Goal: Use online tool/utility: Utilize a website feature to perform a specific function

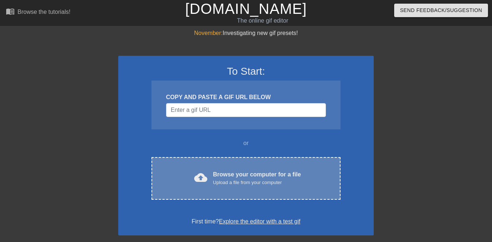
click at [204, 169] on div "cloud_upload Browse your computer for a file Upload a file from your computer C…" at bounding box center [245, 178] width 189 height 43
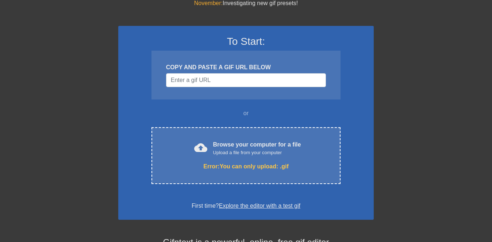
scroll to position [35, 0]
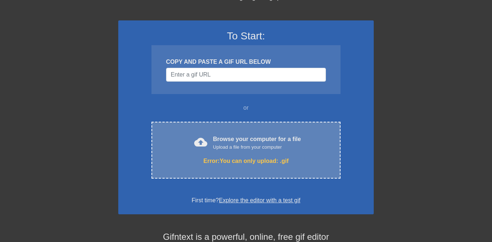
click at [213, 131] on div "cloud_upload Browse your computer for a file Upload a file from your computer E…" at bounding box center [245, 150] width 189 height 57
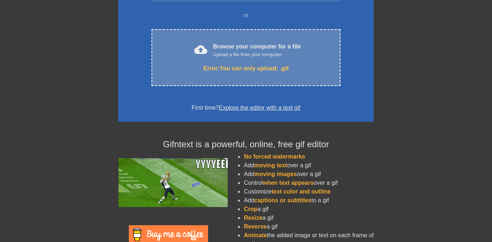
scroll to position [130, 0]
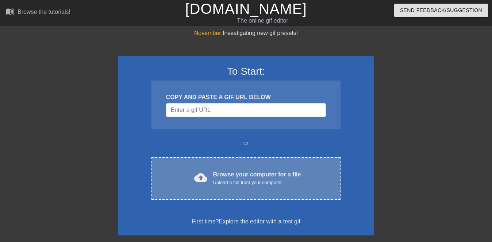
click at [203, 178] on span "cloud_upload" at bounding box center [200, 177] width 13 height 13
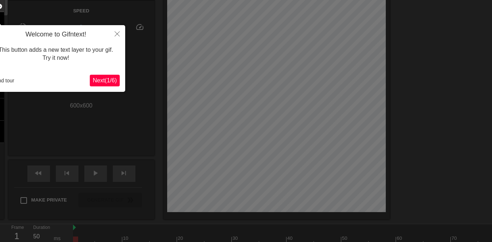
scroll to position [18, 0]
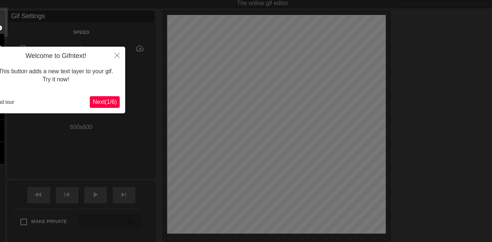
click at [96, 107] on button "Next ( 1 / 6 )" at bounding box center [105, 102] width 30 height 12
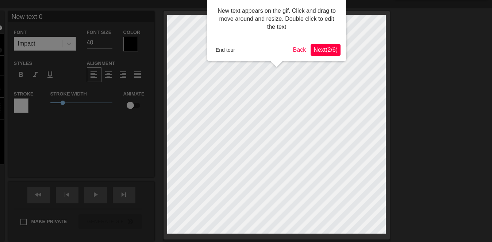
scroll to position [0, 0]
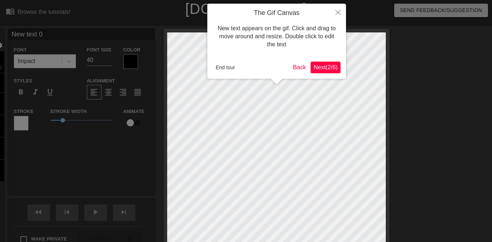
click at [321, 65] on span "Next ( 2 / 6 )" at bounding box center [325, 67] width 24 height 6
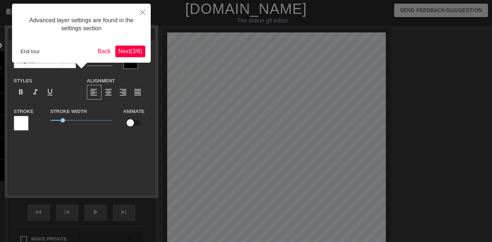
scroll to position [18, 0]
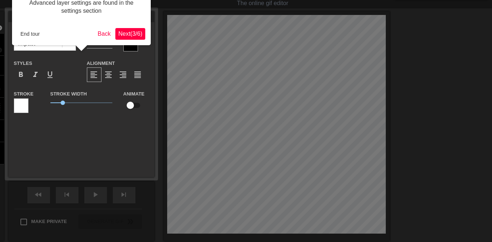
click at [138, 39] on button "Next ( 3 / 6 )" at bounding box center [130, 34] width 30 height 12
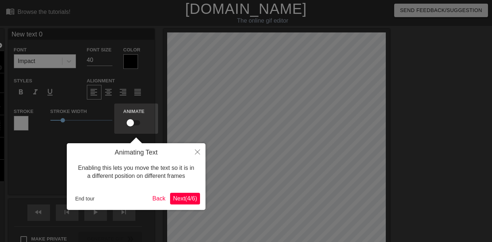
click at [176, 198] on span "Next ( 4 / 6 )" at bounding box center [185, 199] width 24 height 6
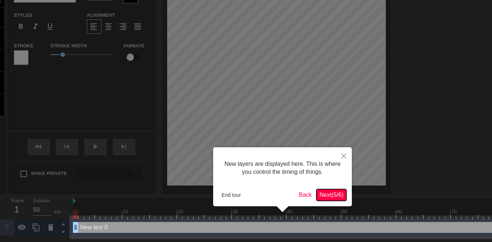
click at [329, 190] on button "Next ( 5 / 6 )" at bounding box center [331, 195] width 30 height 12
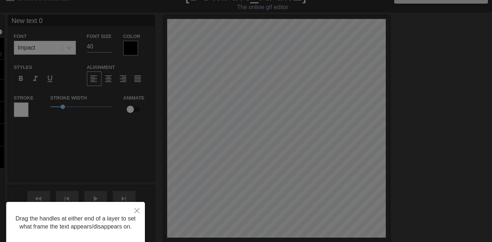
scroll to position [0, 0]
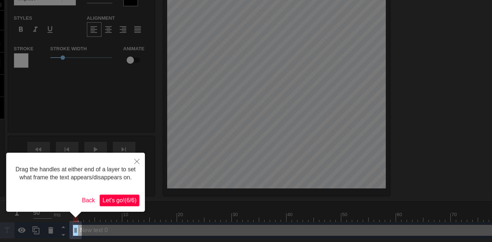
click at [124, 197] on span "Let's go! ( 6 / 6 )" at bounding box center [120, 200] width 34 height 6
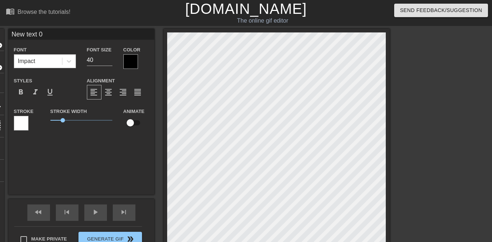
click at [44, 59] on div "Impact" at bounding box center [38, 61] width 48 height 13
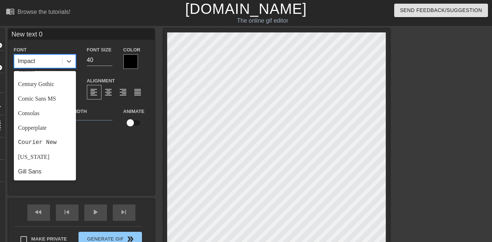
scroll to position [77, 0]
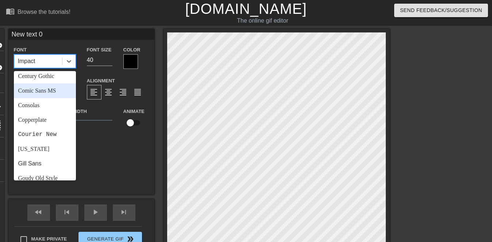
click at [49, 92] on div "Comic Sans MS" at bounding box center [45, 91] width 62 height 15
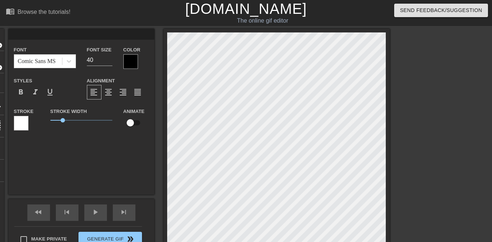
scroll to position [0, 0]
type input "e"
type textarea "e"
type input "es"
type textarea "es"
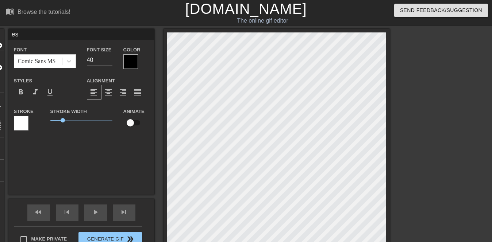
type input "esc"
type textarea "esc"
type input "esca"
type textarea "escar"
type input "escarg"
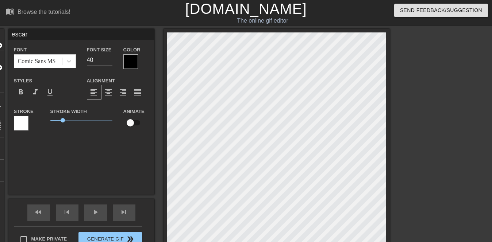
type textarea "escarg"
type input "escarga"
type textarea "escarga"
type input "escargat"
type textarea "escargat"
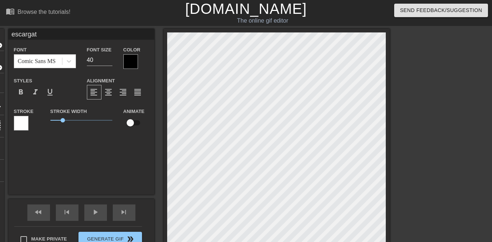
type input "escargato"
type textarea "escargato"
type input "escargatoi"
type textarea "escargatoi"
type input "escargatoir"
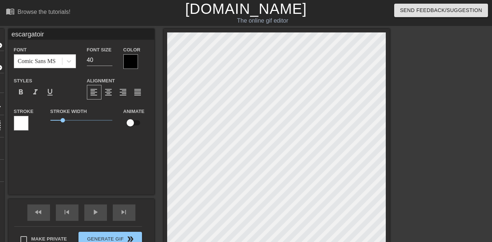
type textarea "escargatoire"
type input "escargatoire"
type textarea "escargatoire"
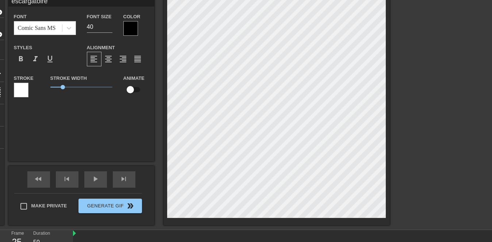
scroll to position [0, 0]
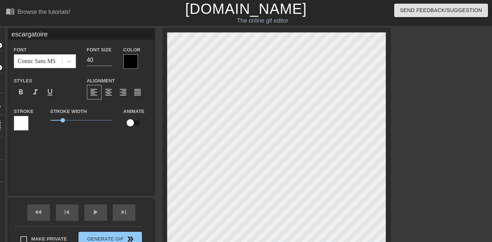
click at [20, 125] on div at bounding box center [21, 123] width 15 height 15
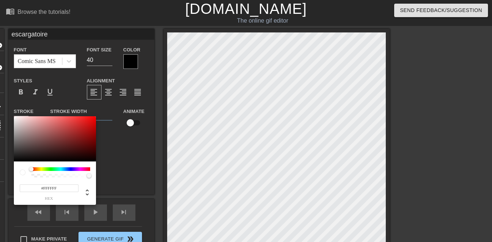
click at [84, 154] on div at bounding box center [55, 138] width 82 height 45
click at [86, 156] on div at bounding box center [86, 156] width 4 height 4
type input "#000000"
drag, startPoint x: 88, startPoint y: 156, endPoint x: 106, endPoint y: 163, distance: 19.4
click at [106, 163] on div "#000000 hex" at bounding box center [246, 121] width 492 height 242
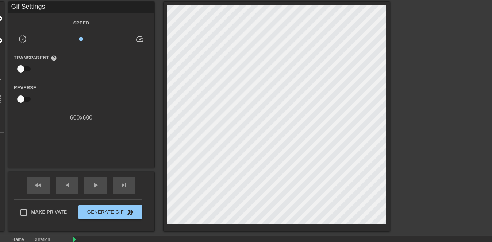
scroll to position [23, 0]
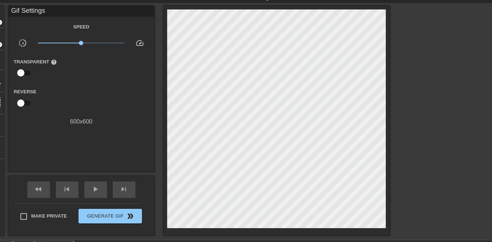
click at [149, 168] on div "Gif Settings Speed slow_motion_video x1.00 speed Transparent help Reverse 600 x…" at bounding box center [81, 89] width 146 height 166
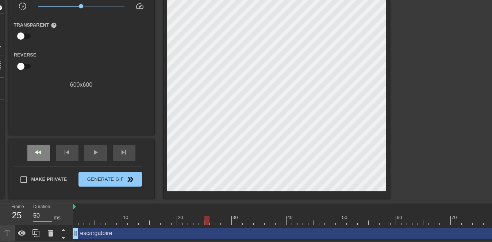
scroll to position [0, 0]
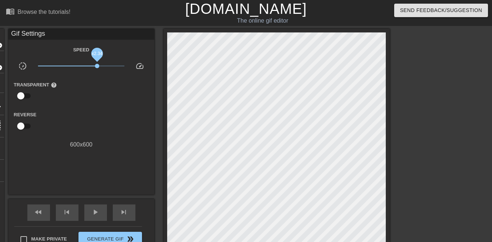
drag, startPoint x: 82, startPoint y: 66, endPoint x: 97, endPoint y: 67, distance: 14.6
click at [97, 67] on span "x2.34" at bounding box center [97, 66] width 4 height 4
drag, startPoint x: 95, startPoint y: 63, endPoint x: 89, endPoint y: 65, distance: 5.9
click at [89, 65] on span "x1.64" at bounding box center [81, 66] width 86 height 9
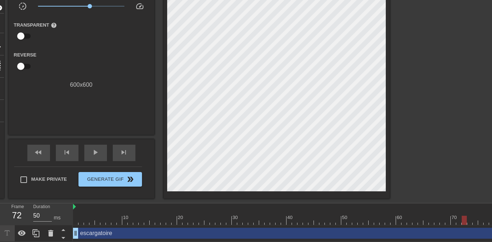
click at [76, 226] on div "escargatoire drag_handle drag_handle" at bounding box center [292, 234] width 438 height 16
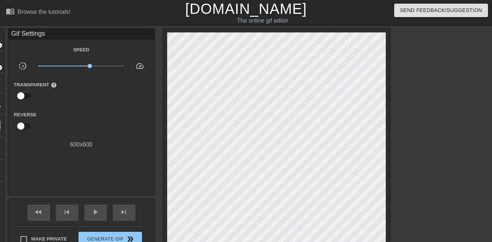
click at [30, 31] on div "Gif Settings" at bounding box center [81, 34] width 146 height 11
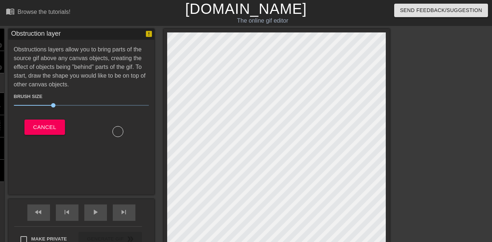
click at [42, 132] on span "Cancel" at bounding box center [44, 127] width 23 height 9
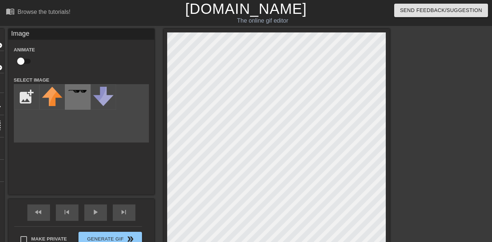
click at [84, 105] on div at bounding box center [78, 97] width 26 height 26
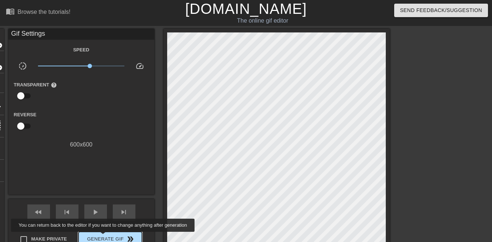
click at [102, 238] on span "Generate Gif double_arrow" at bounding box center [109, 239] width 57 height 9
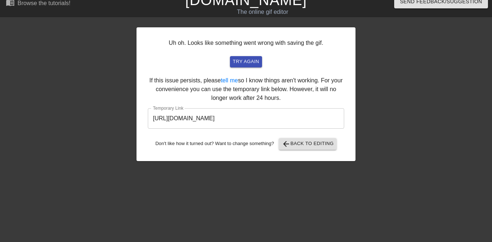
scroll to position [8, 0]
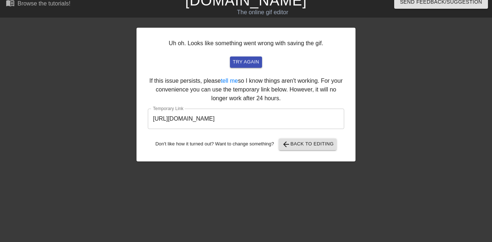
click at [227, 120] on input "https://www.gifntext.com/temp_generations/zzi28HQ6.gif" at bounding box center [246, 119] width 196 height 20
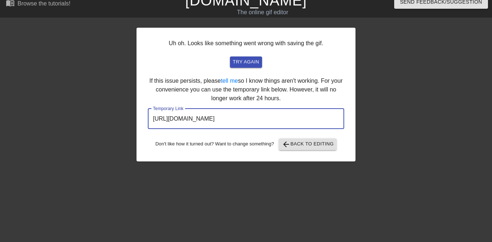
click at [227, 120] on input "https://www.gifntext.com/temp_generations/zzi28HQ6.gif" at bounding box center [246, 119] width 196 height 20
